Goal: Information Seeking & Learning: Learn about a topic

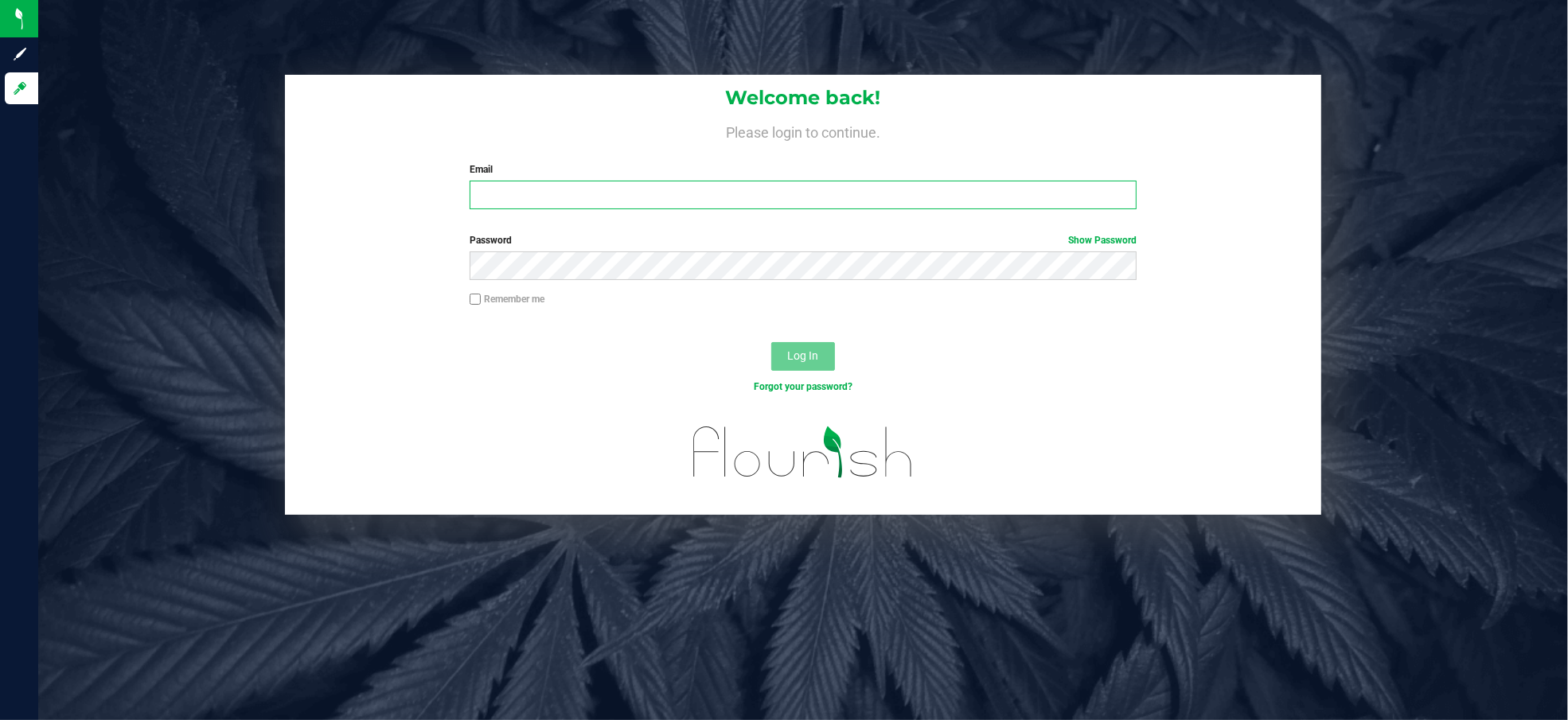
click at [491, 201] on input "Email" at bounding box center [803, 195] width 666 height 29
type input "[EMAIL_ADDRESS][DOMAIN_NAME]"
click at [771, 342] on button "Log In" at bounding box center [803, 356] width 64 height 29
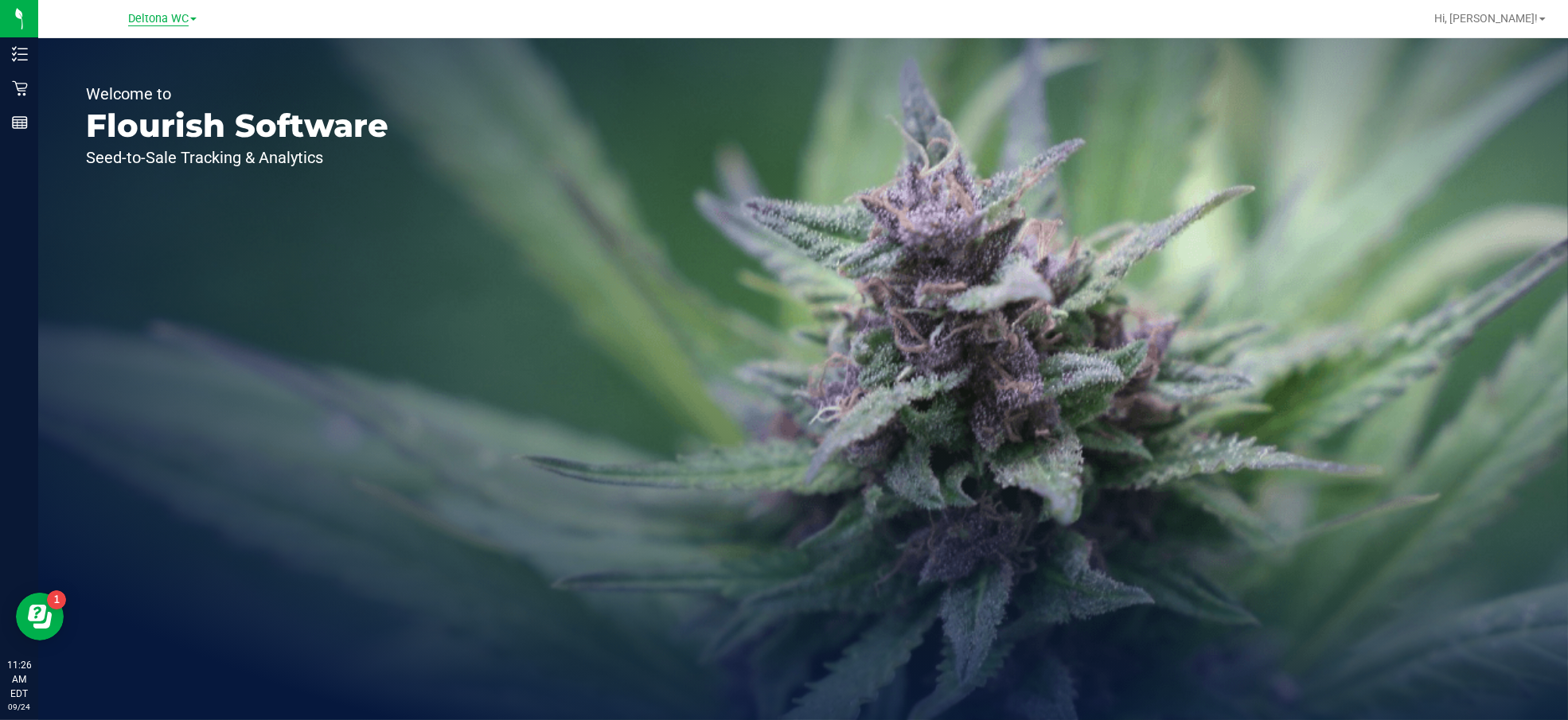
click at [150, 21] on span "Deltona WC" at bounding box center [158, 18] width 60 height 14
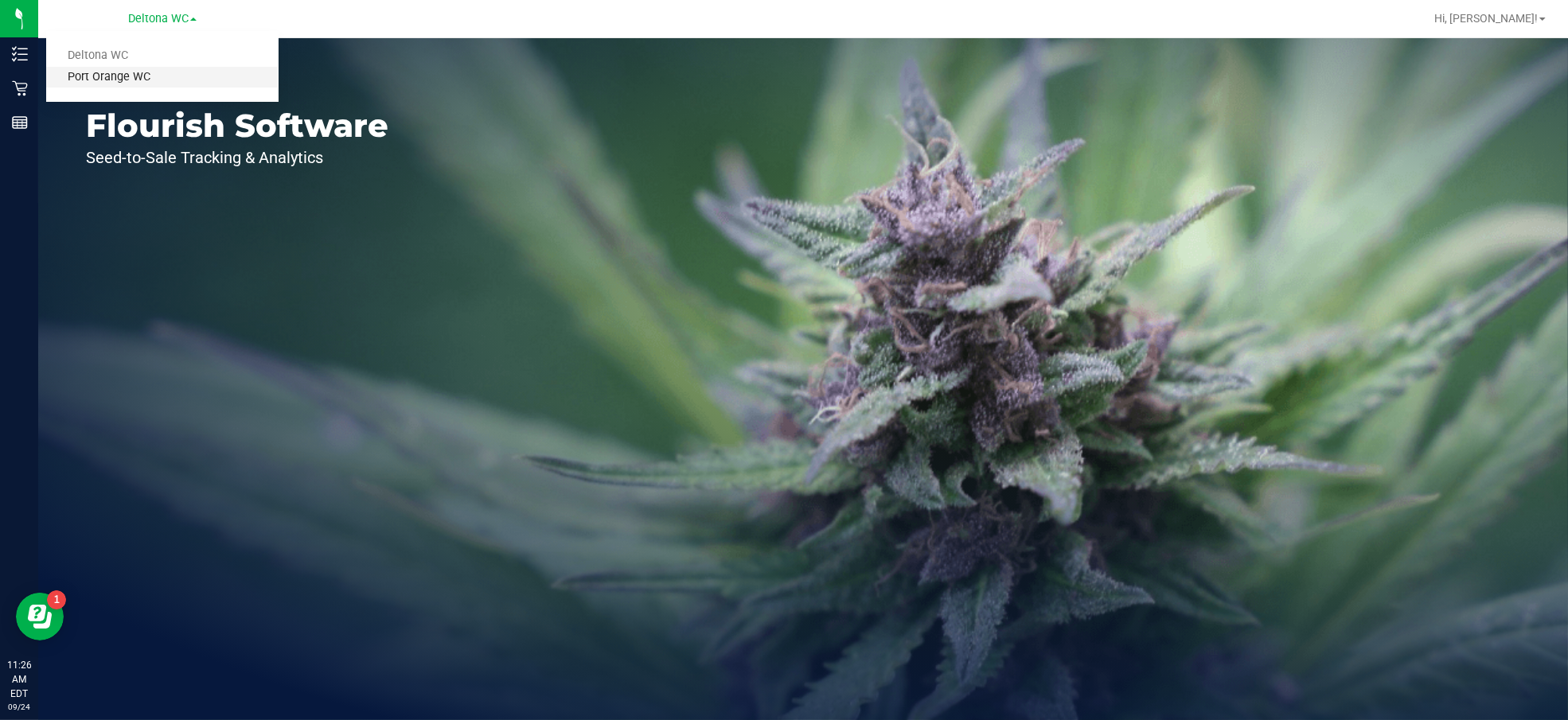
click at [131, 74] on link "Port Orange WC" at bounding box center [162, 78] width 233 height 21
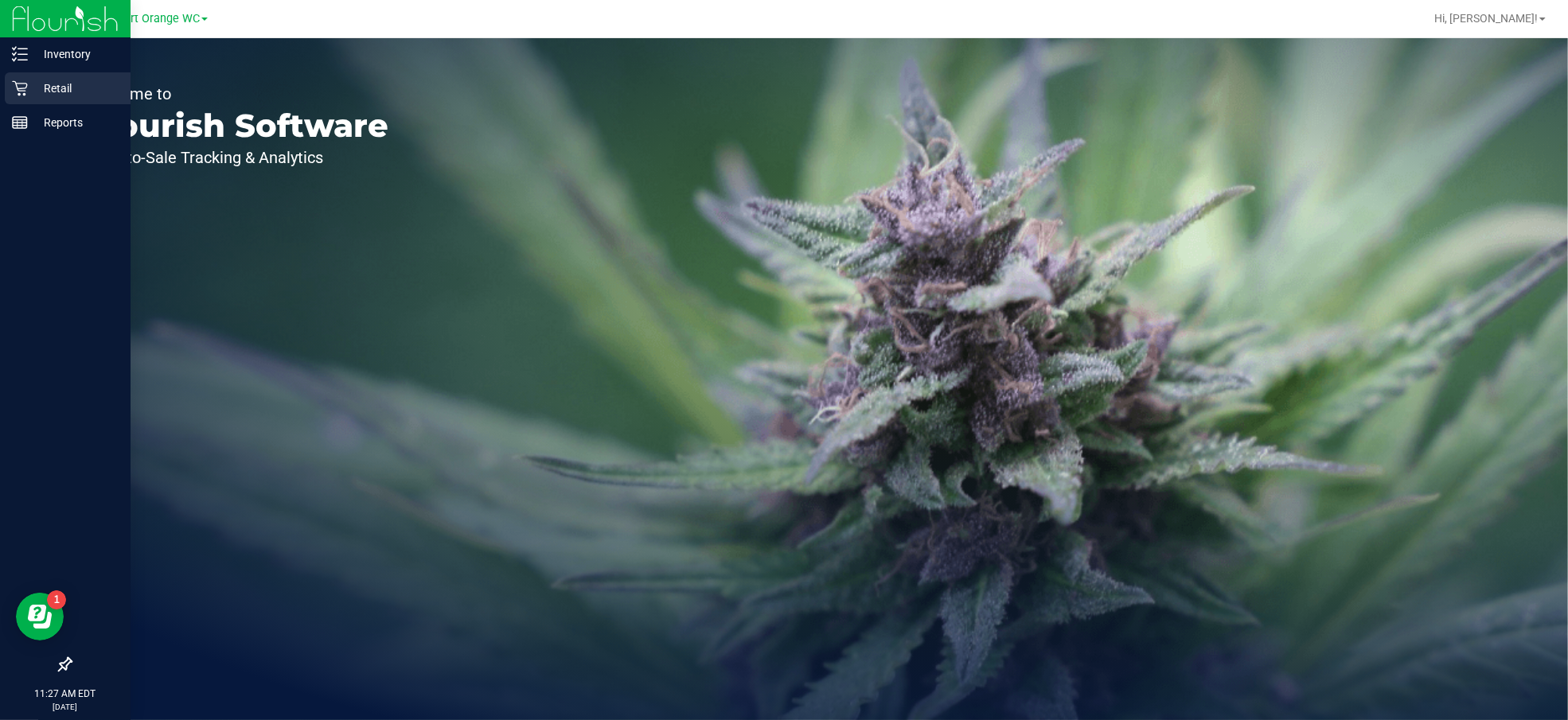
click at [27, 88] on div "Retail" at bounding box center [68, 88] width 125 height 32
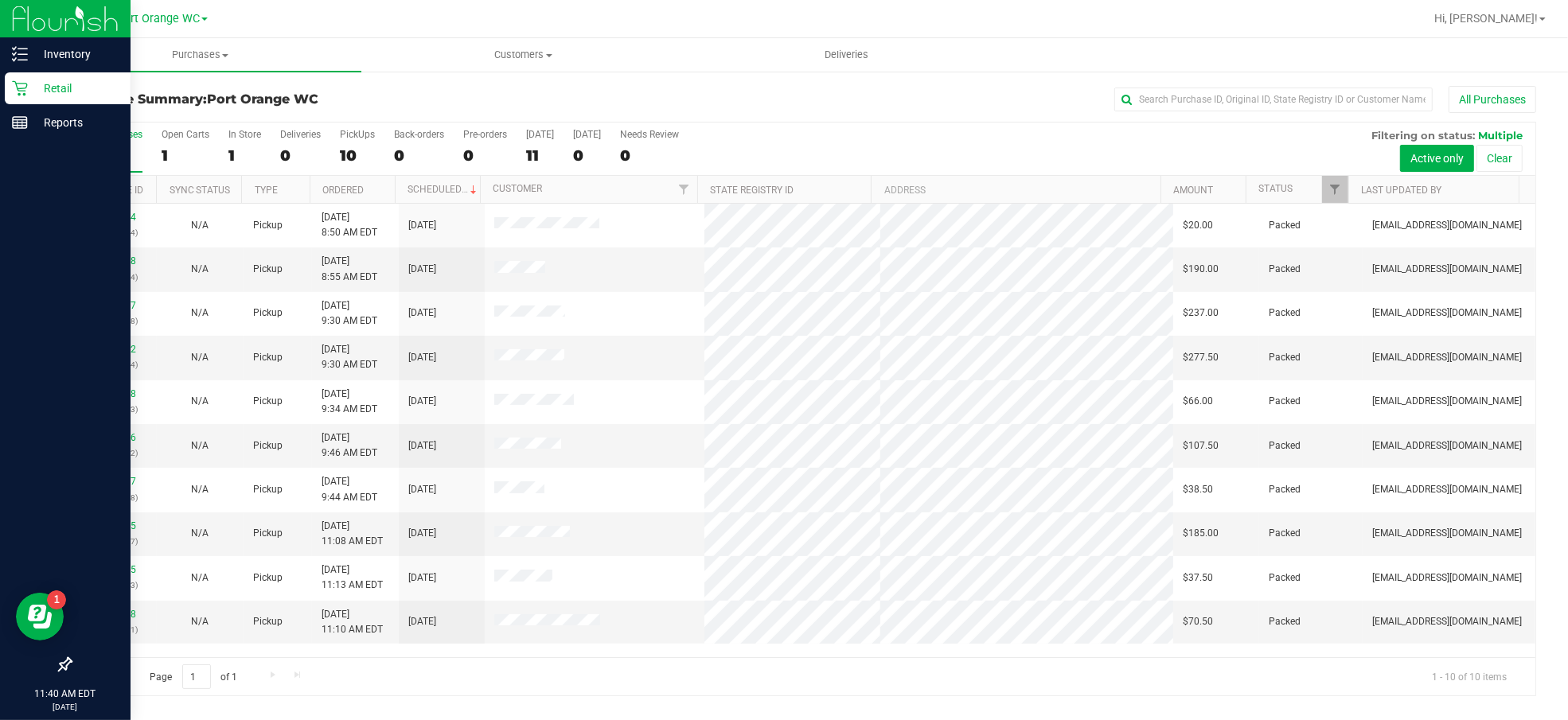
click at [16, 81] on icon at bounding box center [19, 87] width 16 height 16
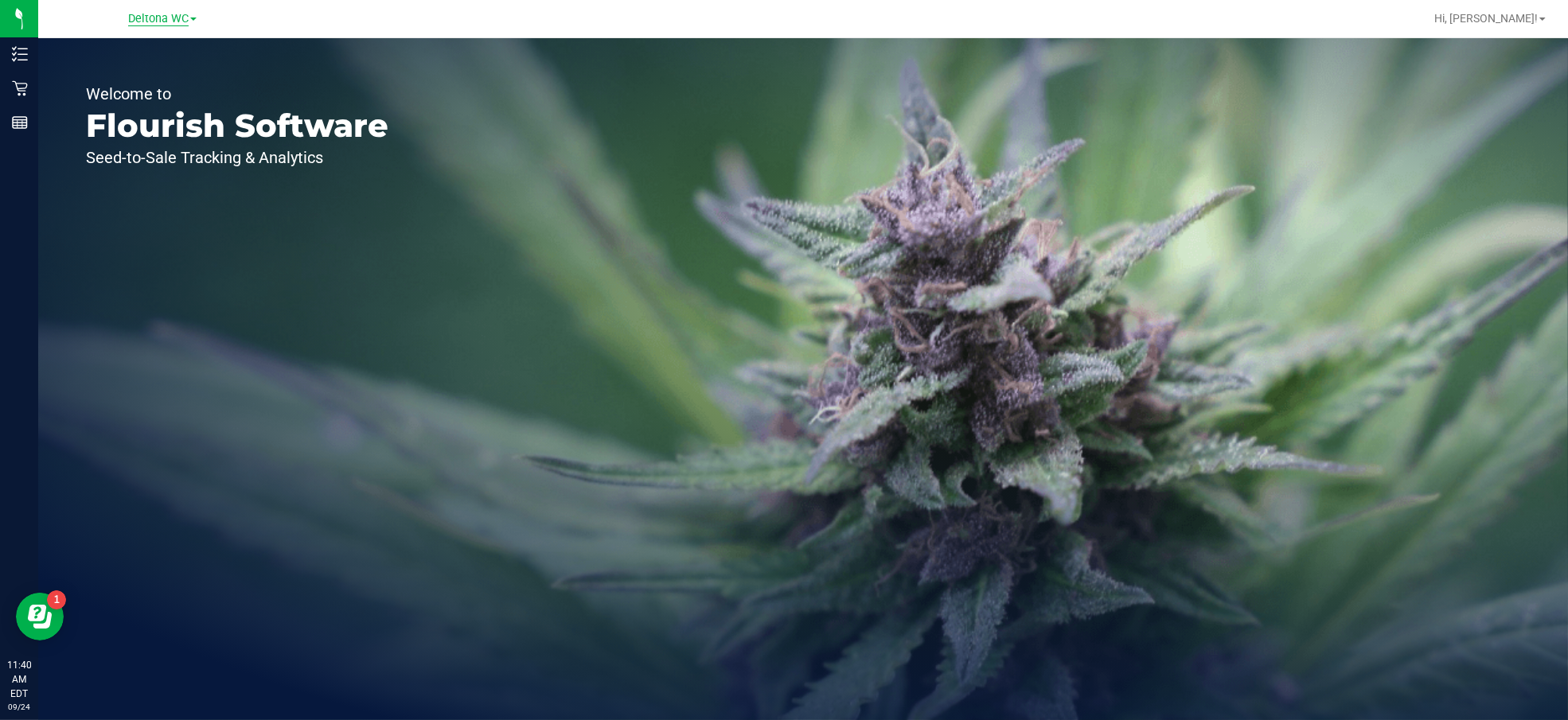
click at [175, 19] on span "Deltona WC" at bounding box center [158, 18] width 60 height 14
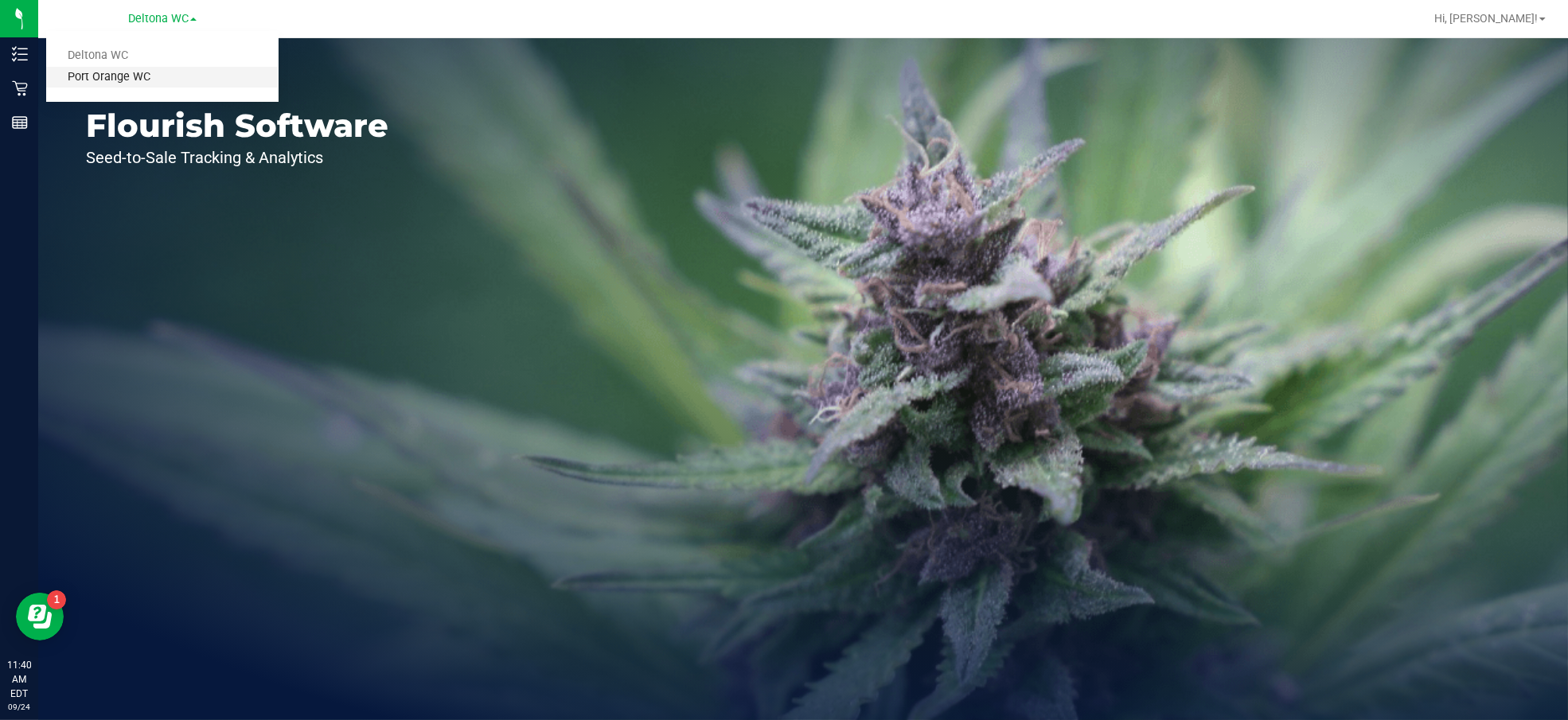
click at [129, 73] on link "Port Orange WC" at bounding box center [162, 78] width 233 height 21
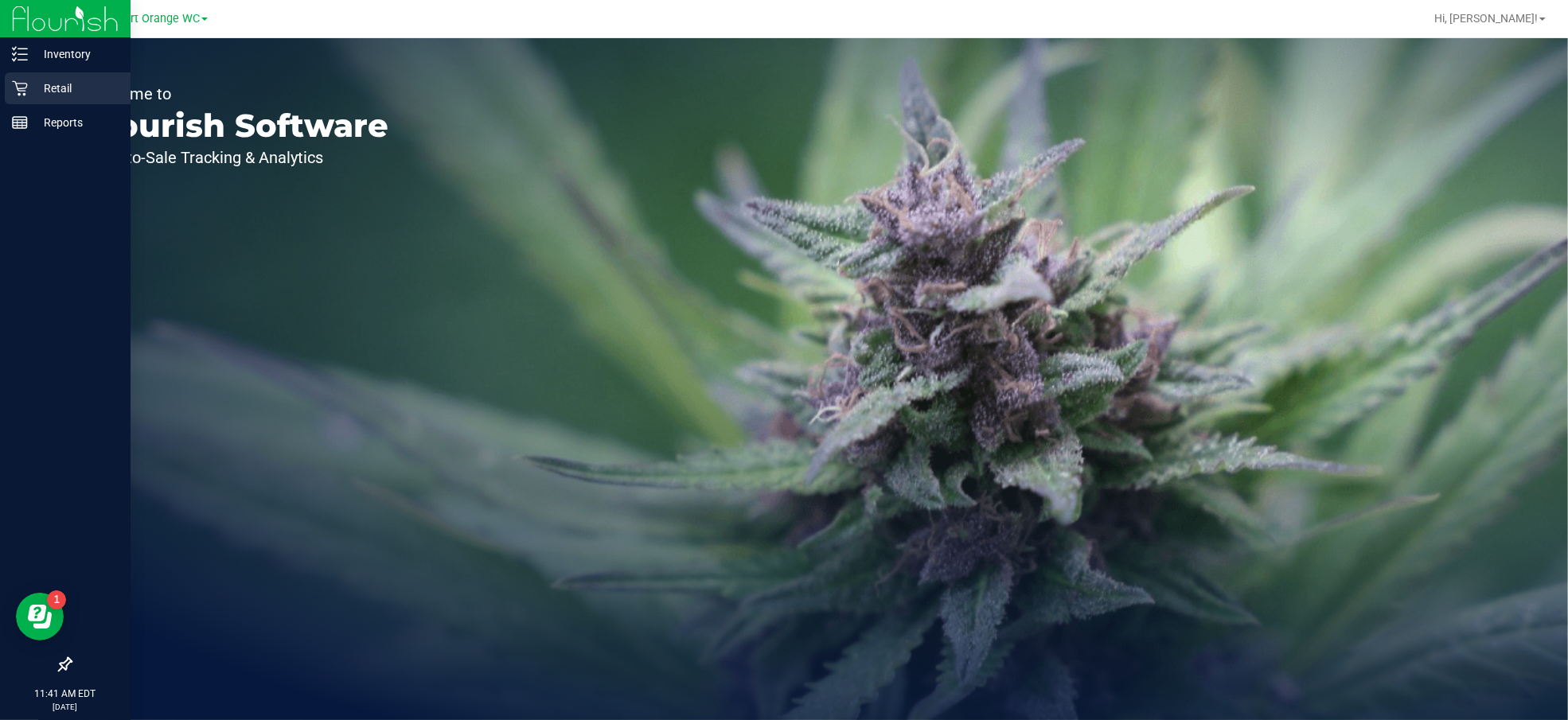
click at [54, 88] on p "Retail" at bounding box center [76, 88] width 96 height 19
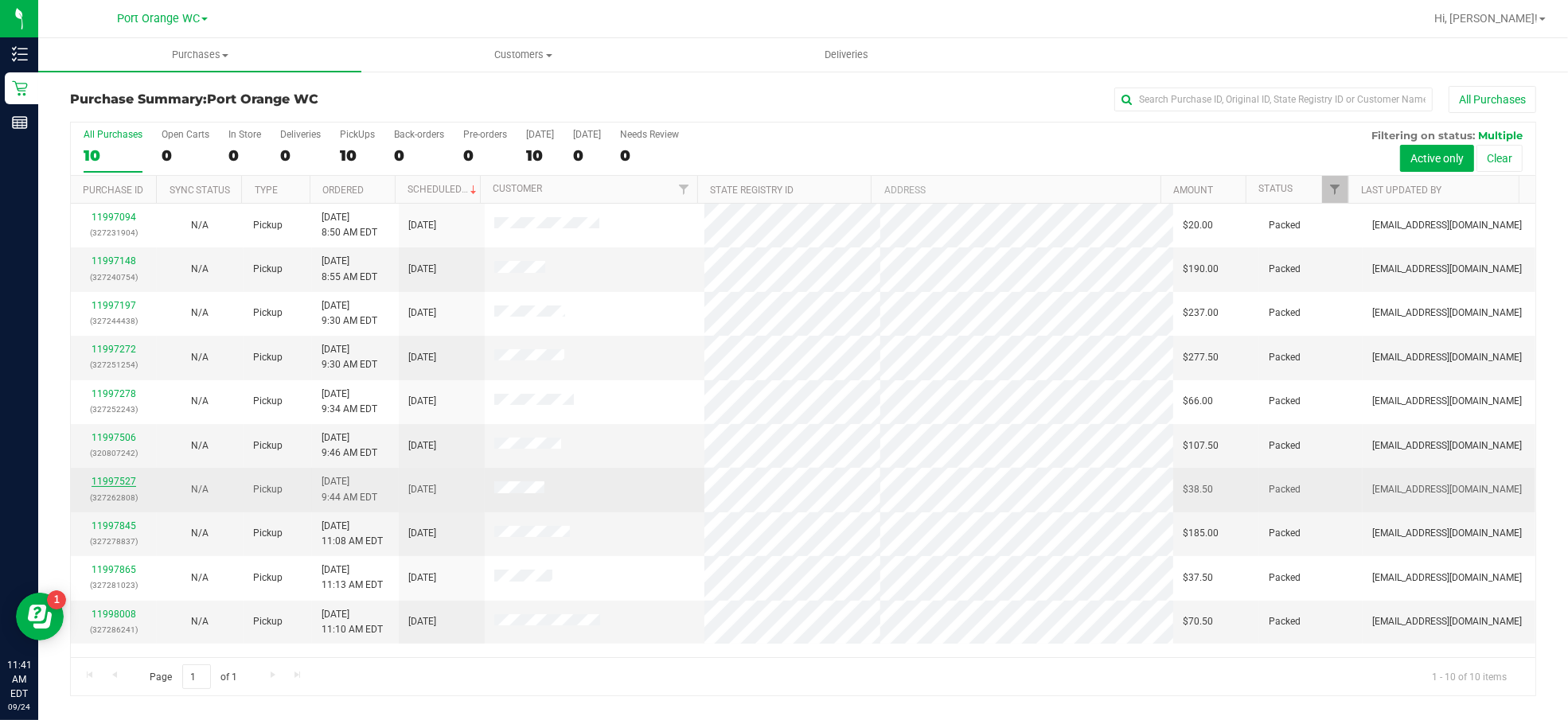
click at [115, 483] on link "11997527" at bounding box center [114, 482] width 45 height 12
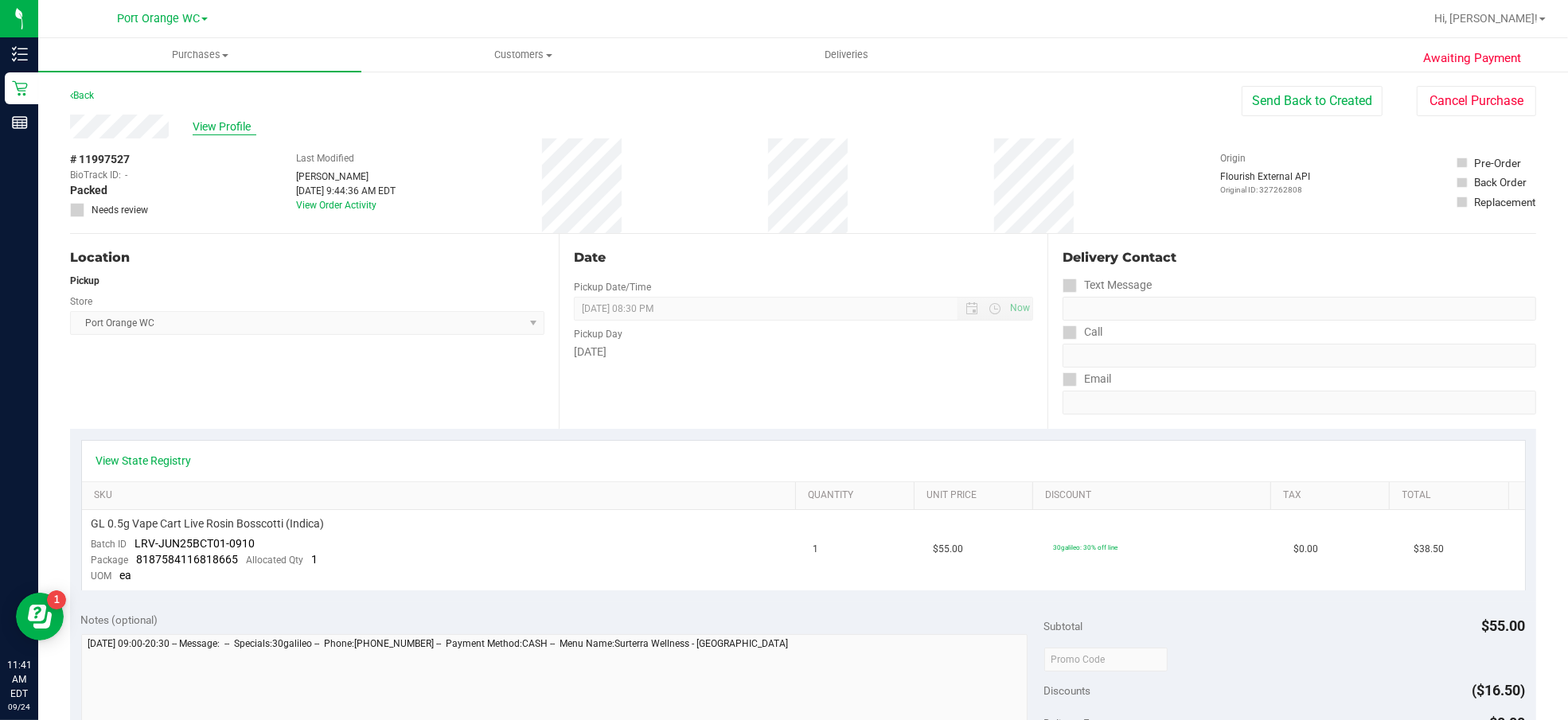
click at [202, 121] on span "View Profile" at bounding box center [224, 127] width 64 height 16
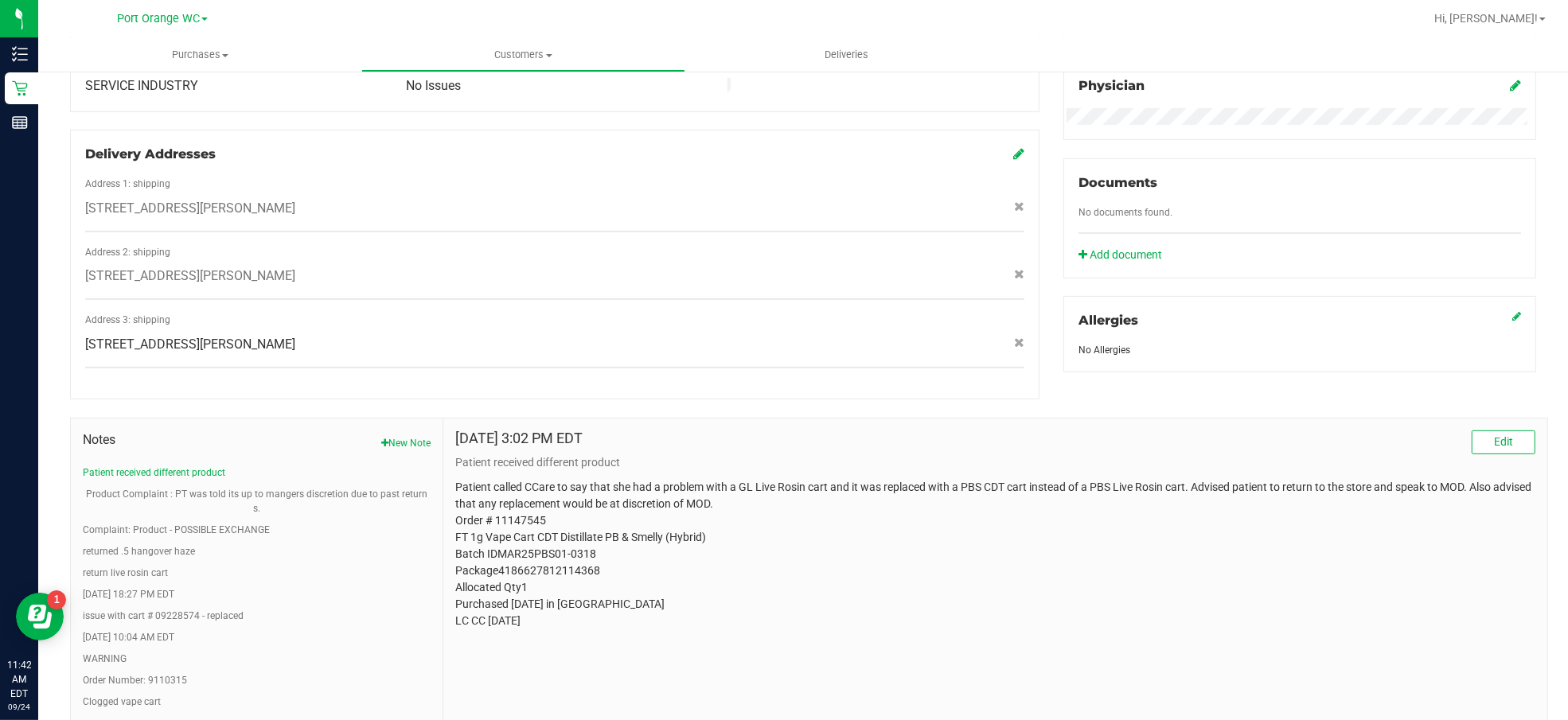
scroll to position [530, 0]
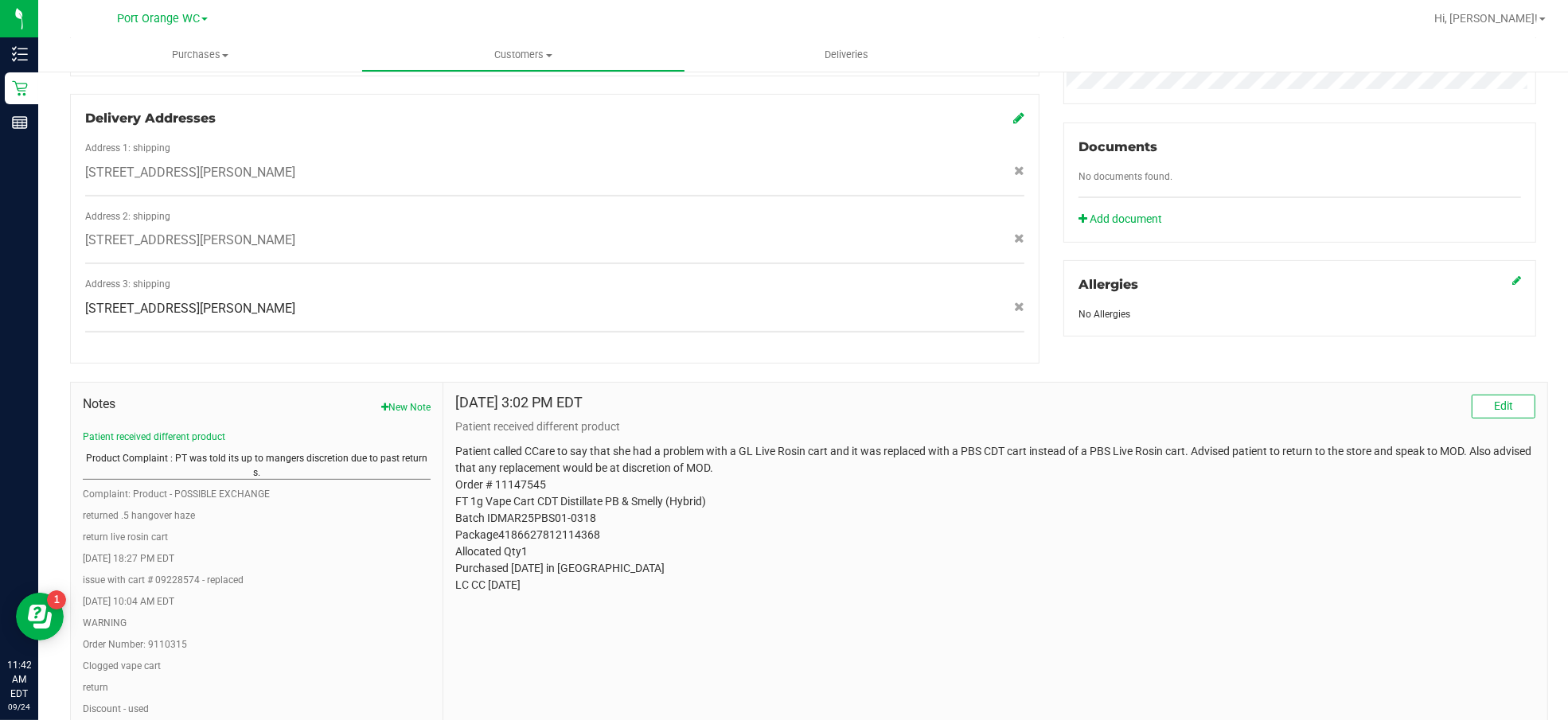
click at [282, 451] on button "Product Complaint : PT was told its up to mangers discretion due to past return…" at bounding box center [257, 465] width 348 height 29
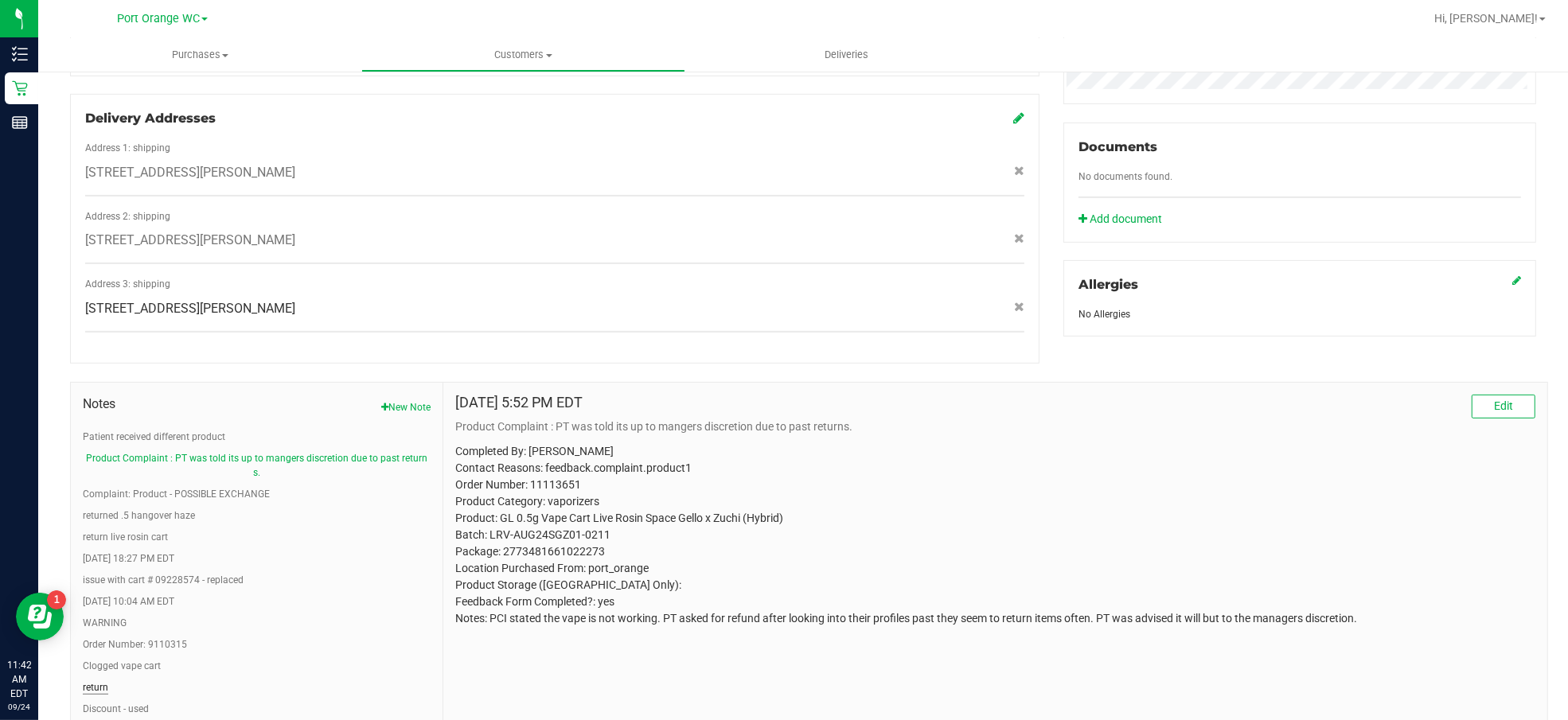
click at [100, 680] on button "return" at bounding box center [95, 687] width 26 height 14
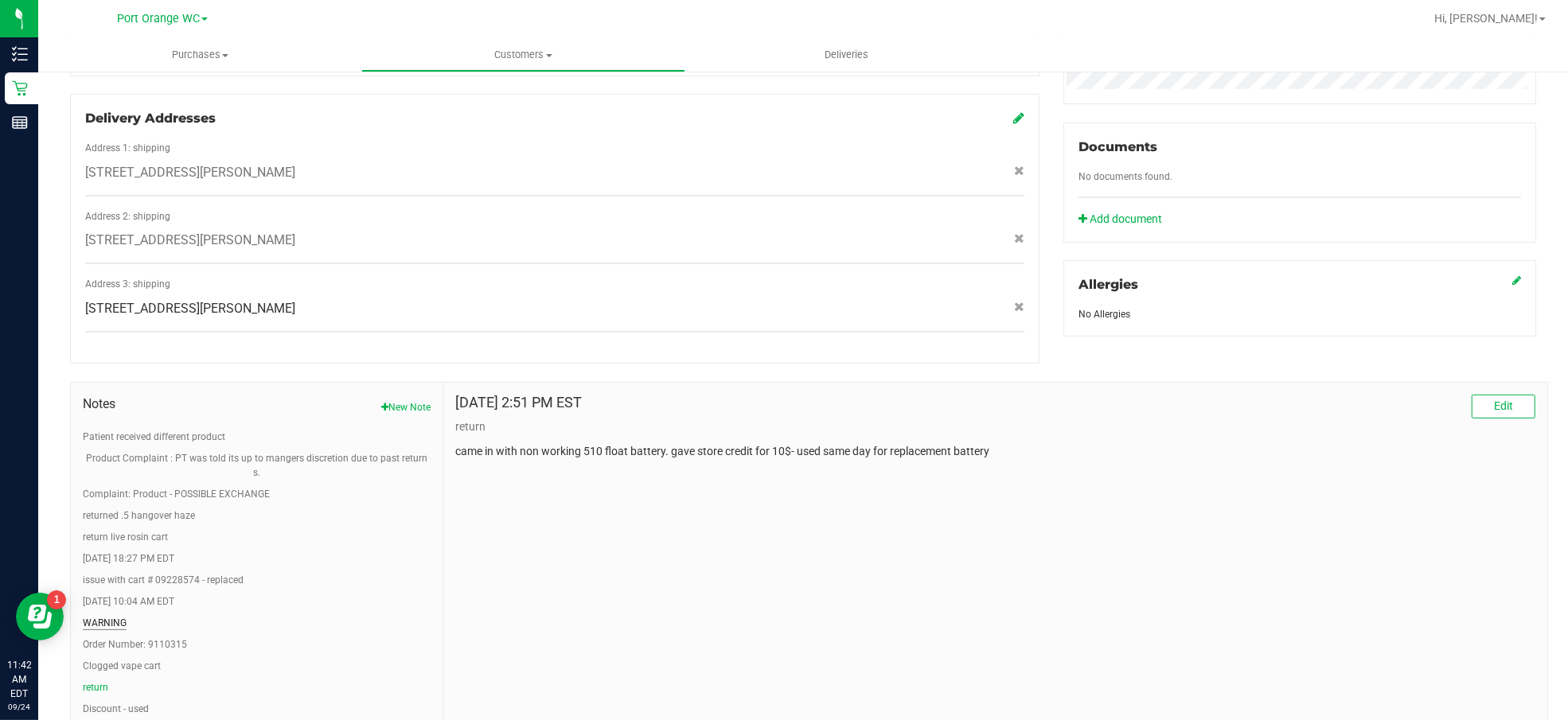
click at [112, 616] on button "WARNING" at bounding box center [104, 623] width 44 height 14
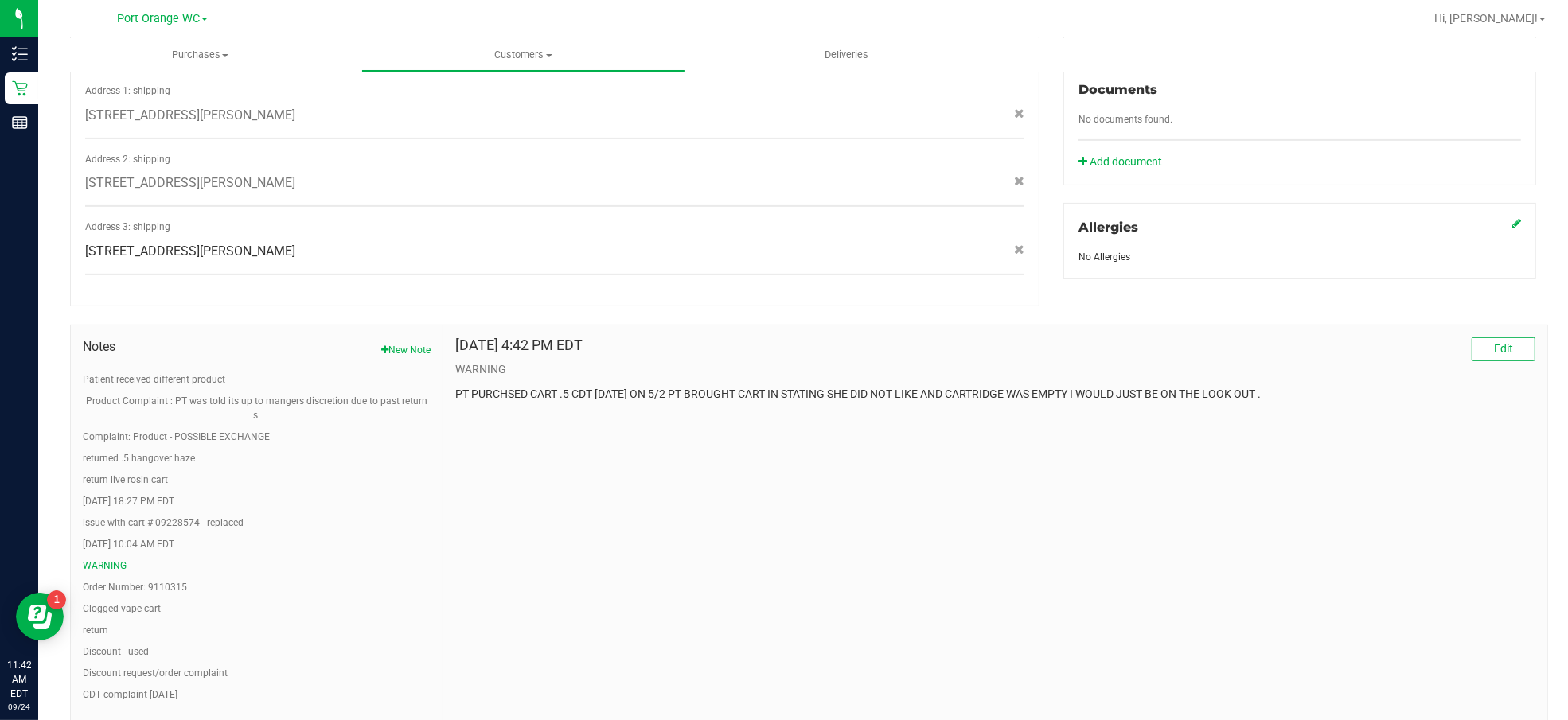
scroll to position [613, 0]
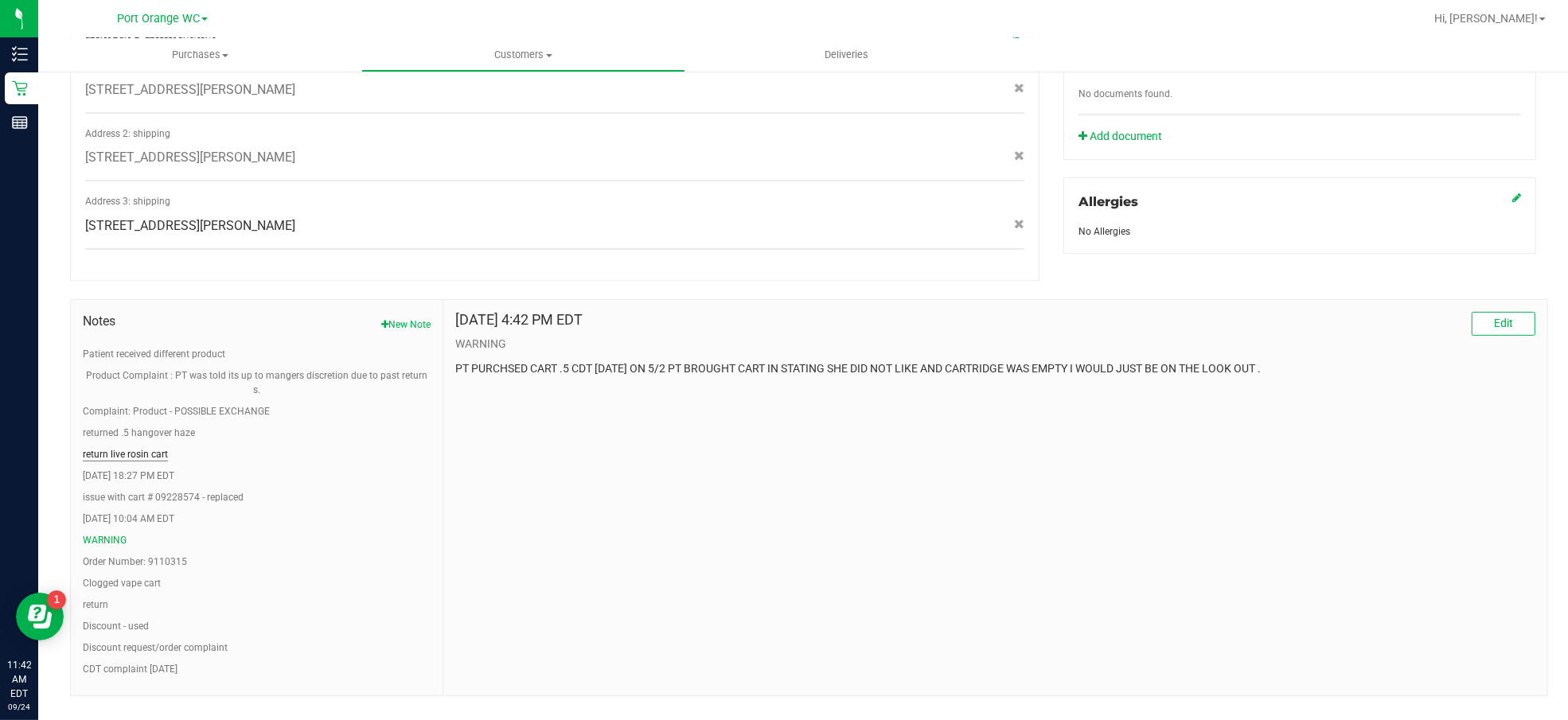
click at [125, 447] on button "return live rosin cart" at bounding box center [125, 454] width 85 height 14
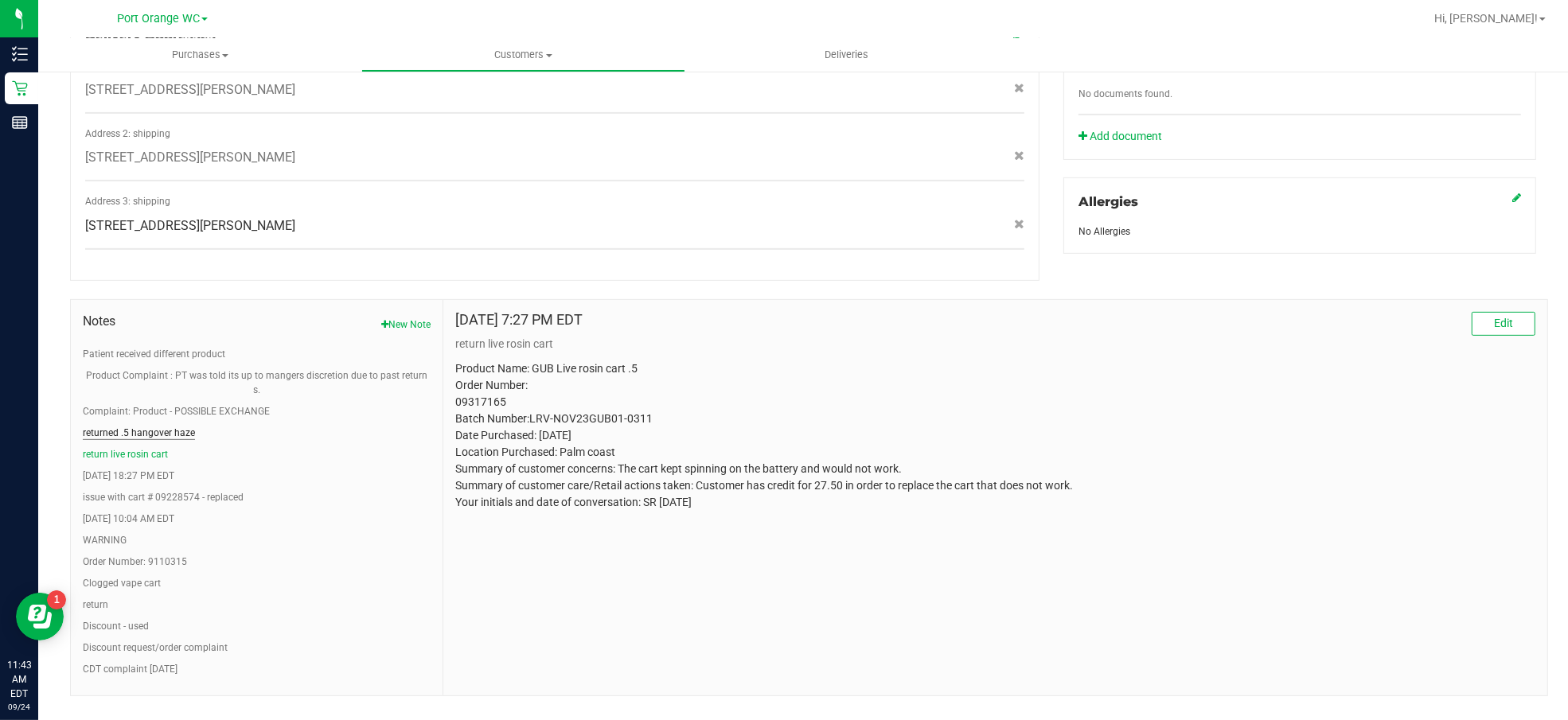
click at [133, 426] on button "returned .5 hangover haze" at bounding box center [139, 432] width 112 height 14
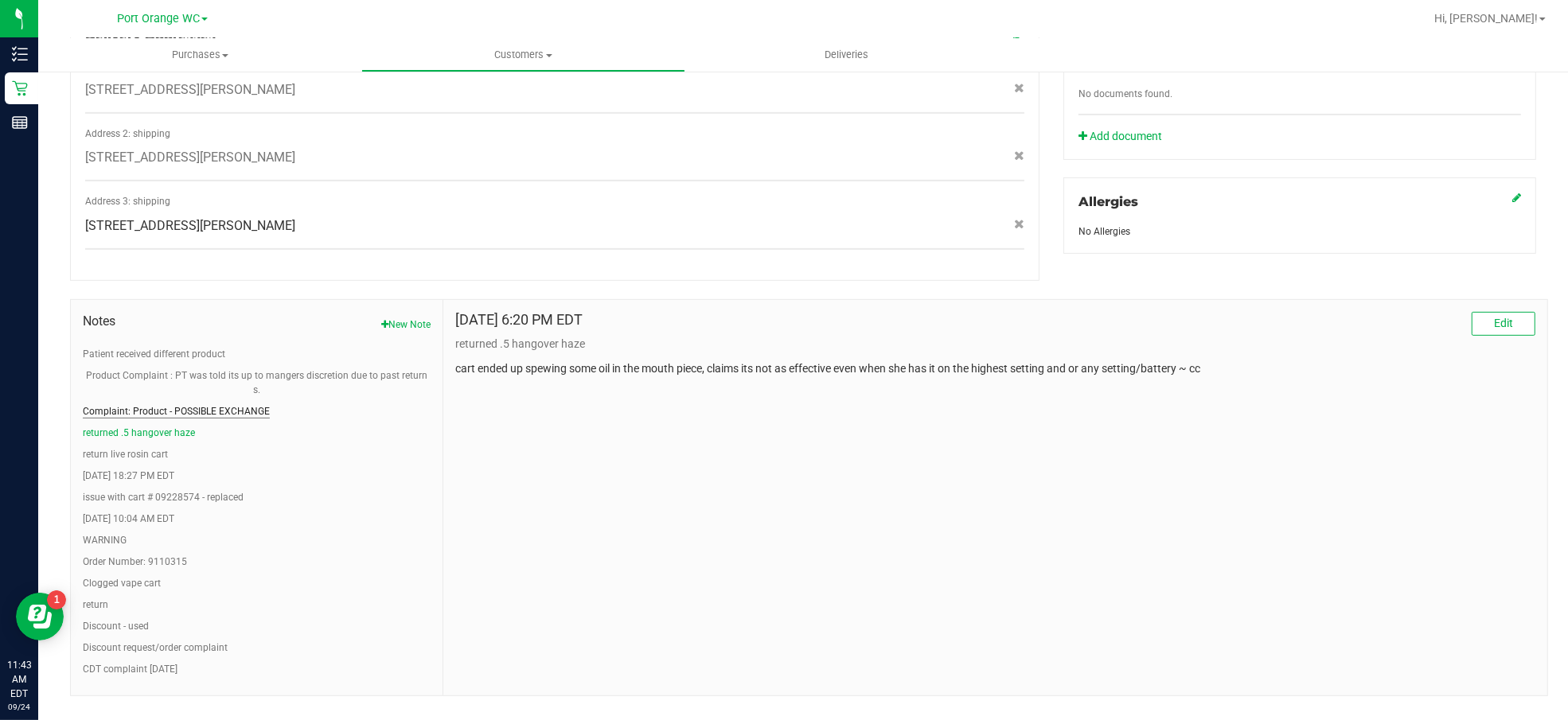
click at [139, 404] on button "Complaint: Product - POSSIBLE EXCHANGE" at bounding box center [176, 411] width 187 height 14
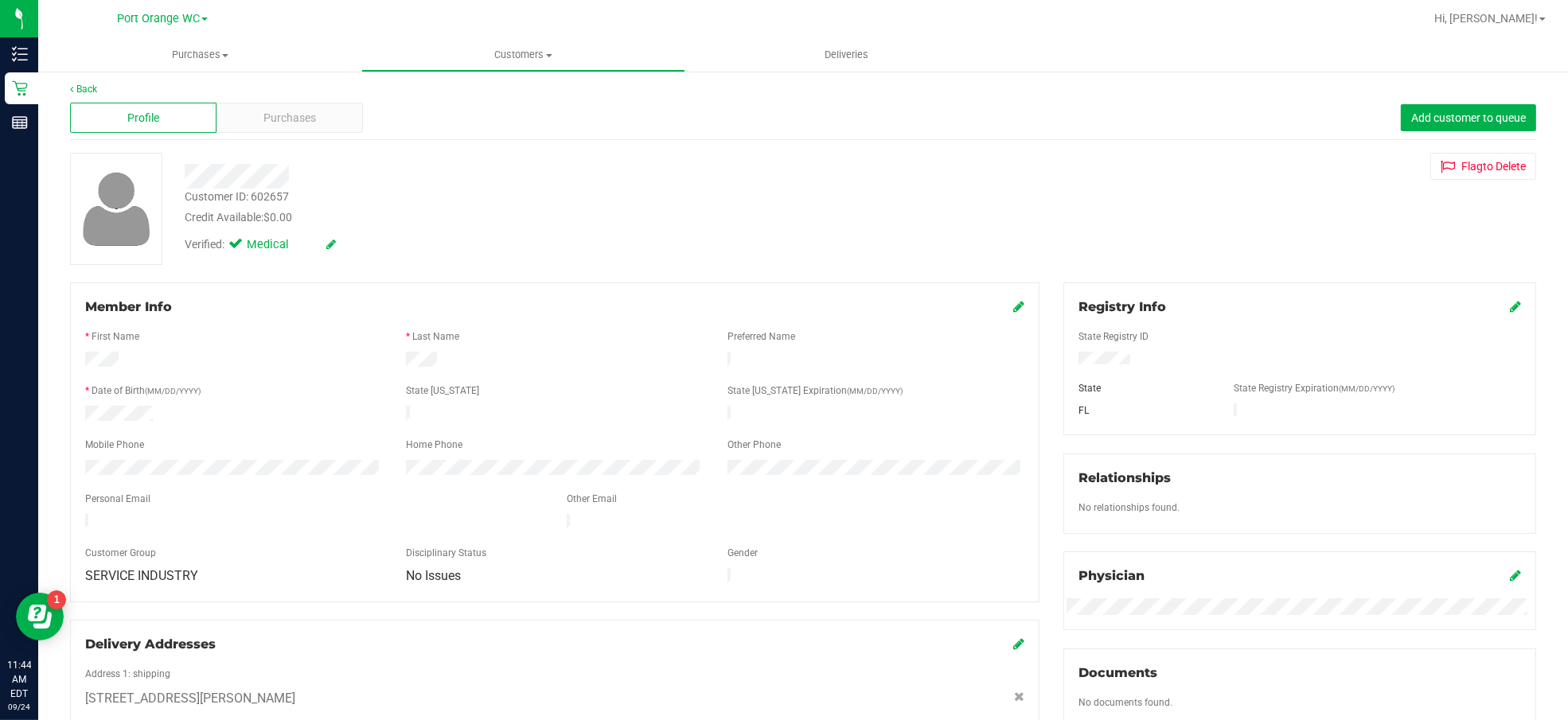
scroll to position [0, 0]
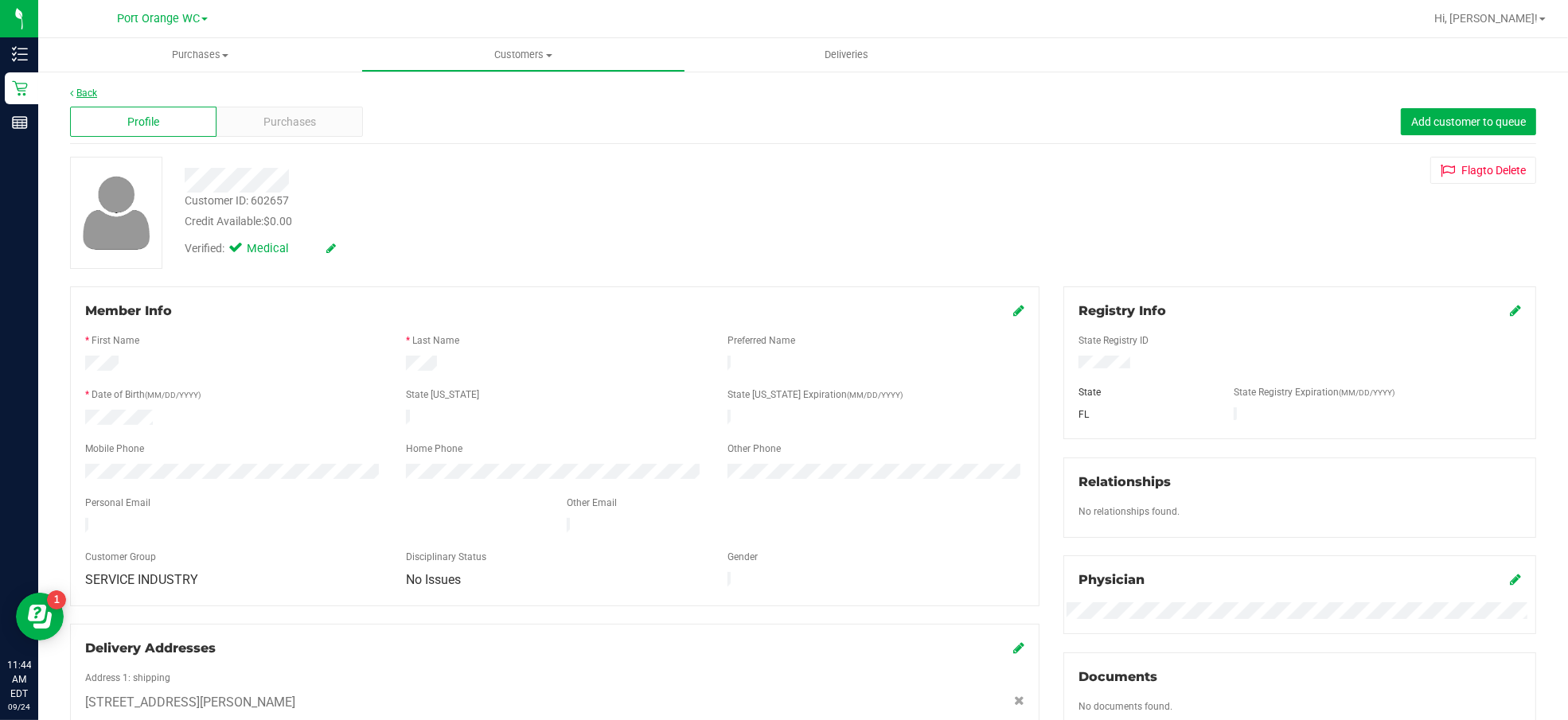
click at [80, 90] on link "Back" at bounding box center [83, 93] width 27 height 12
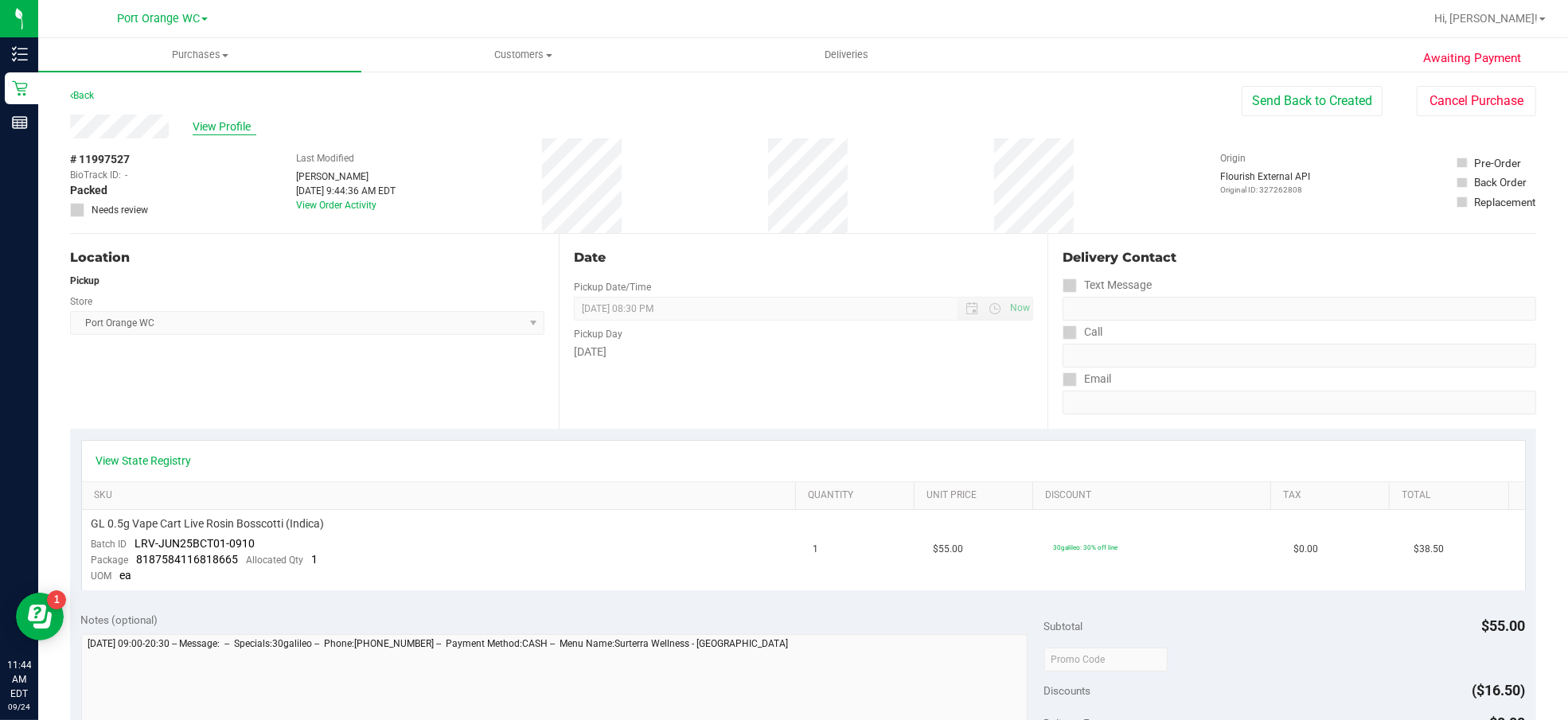
click at [234, 127] on span "View Profile" at bounding box center [224, 127] width 64 height 16
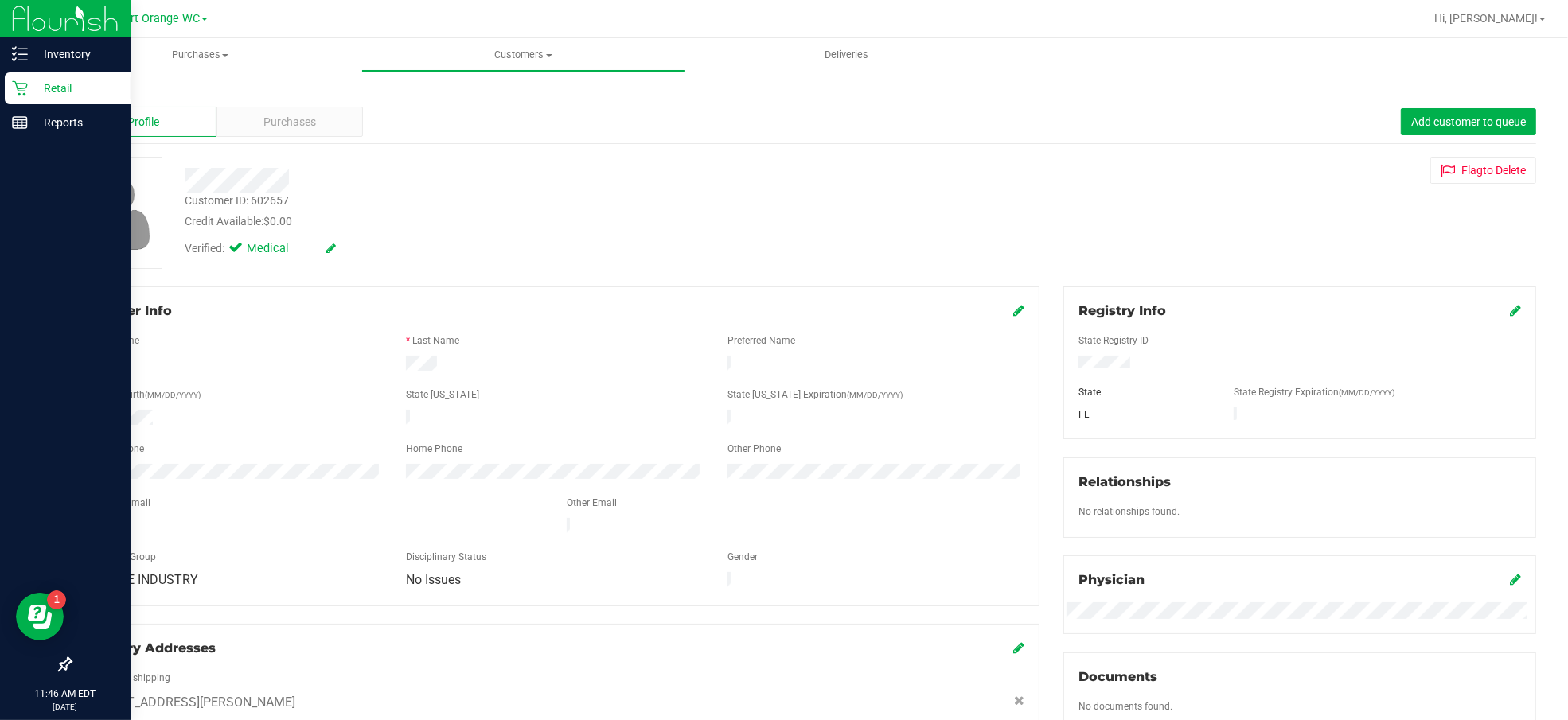
click at [19, 91] on icon at bounding box center [19, 88] width 15 height 15
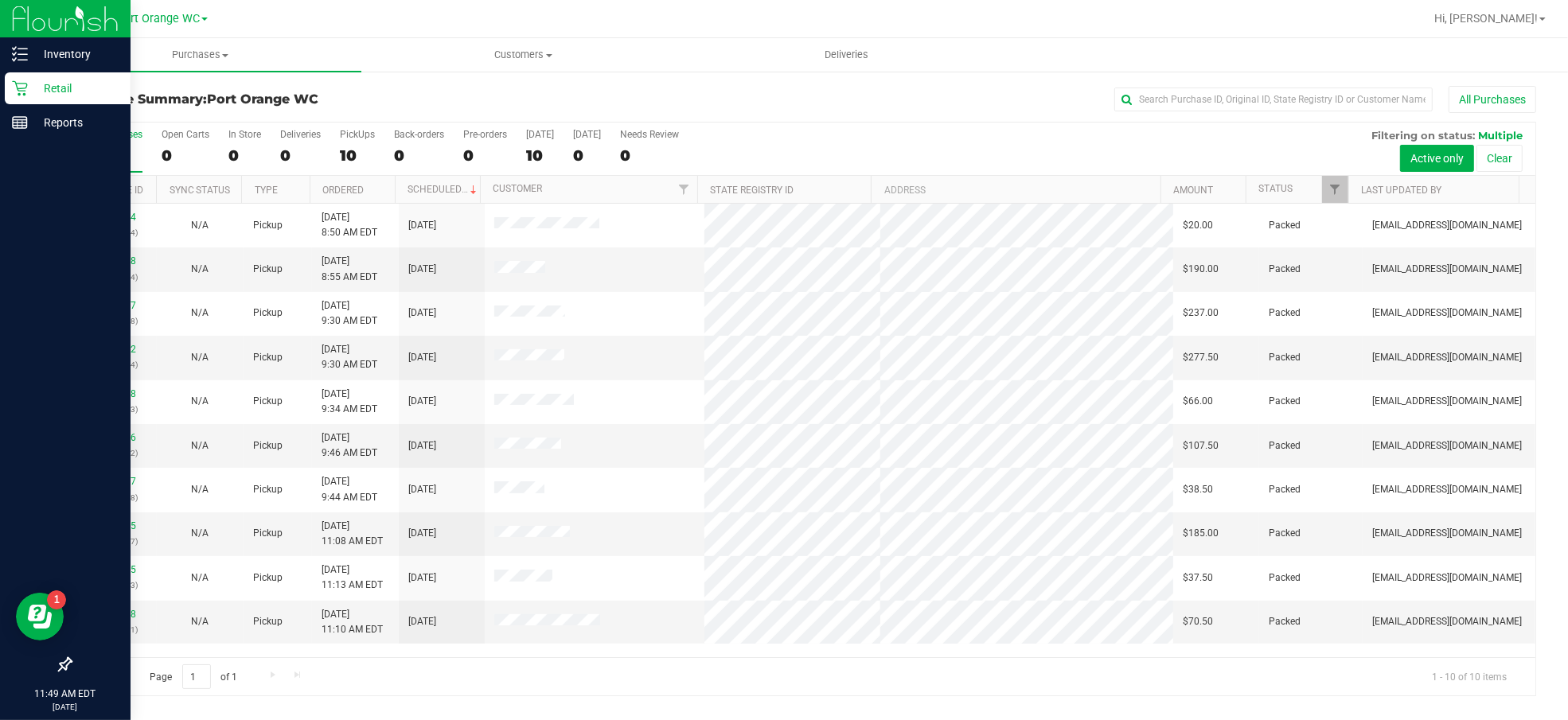
click at [20, 87] on icon at bounding box center [19, 87] width 16 height 16
click at [59, 89] on p "Retail" at bounding box center [76, 88] width 96 height 19
click at [64, 89] on p "Retail" at bounding box center [76, 88] width 96 height 19
click at [66, 89] on p "Retail" at bounding box center [76, 88] width 96 height 19
